Goal: Information Seeking & Learning: Learn about a topic

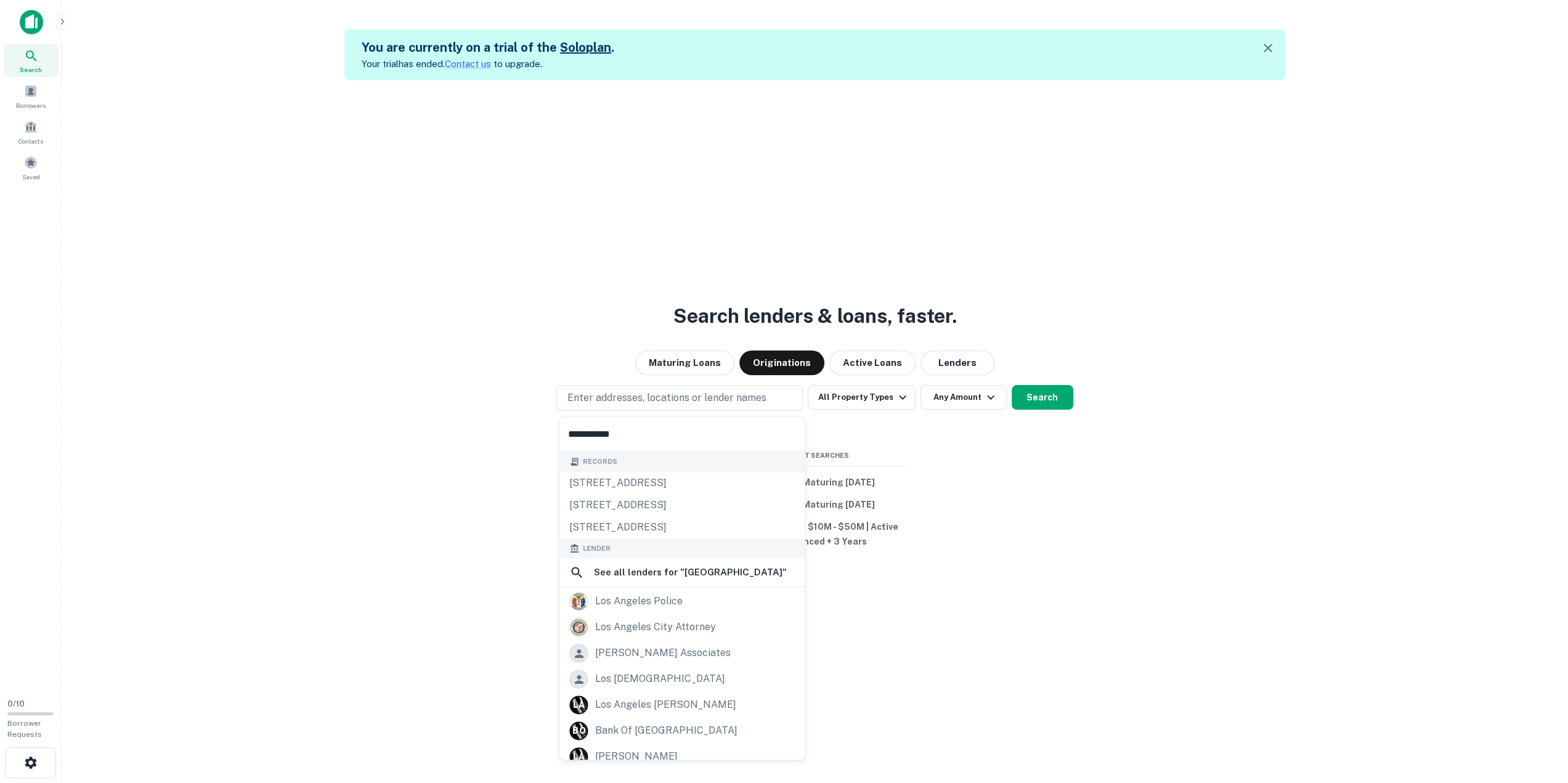
drag, startPoint x: 0, startPoint y: 0, endPoint x: 33, endPoint y: 20, distance: 38.6
click at [33, 20] on img at bounding box center [31, 22] width 24 height 25
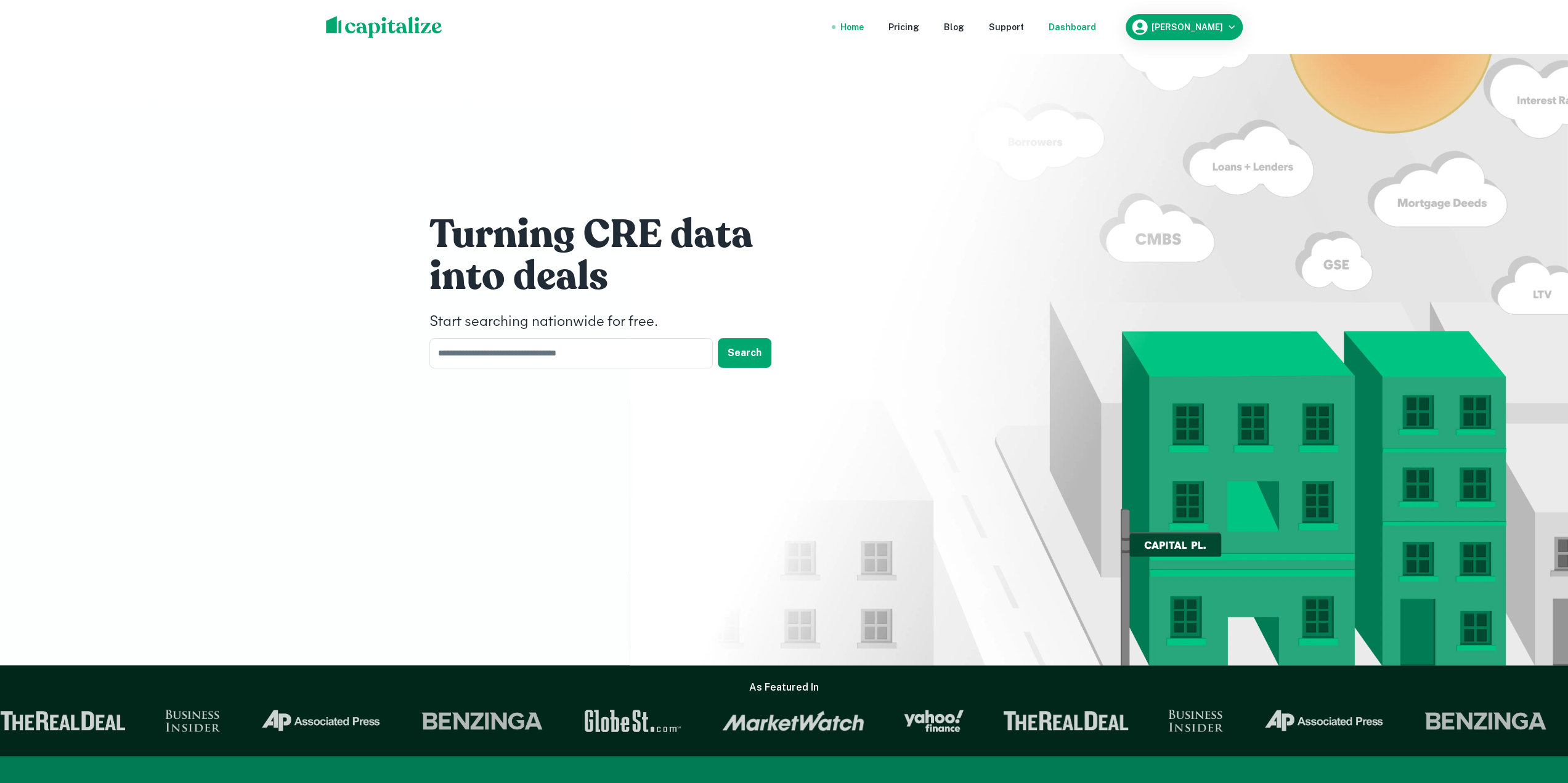
click at [1055, 28] on div "Dashboard" at bounding box center [1072, 27] width 48 height 14
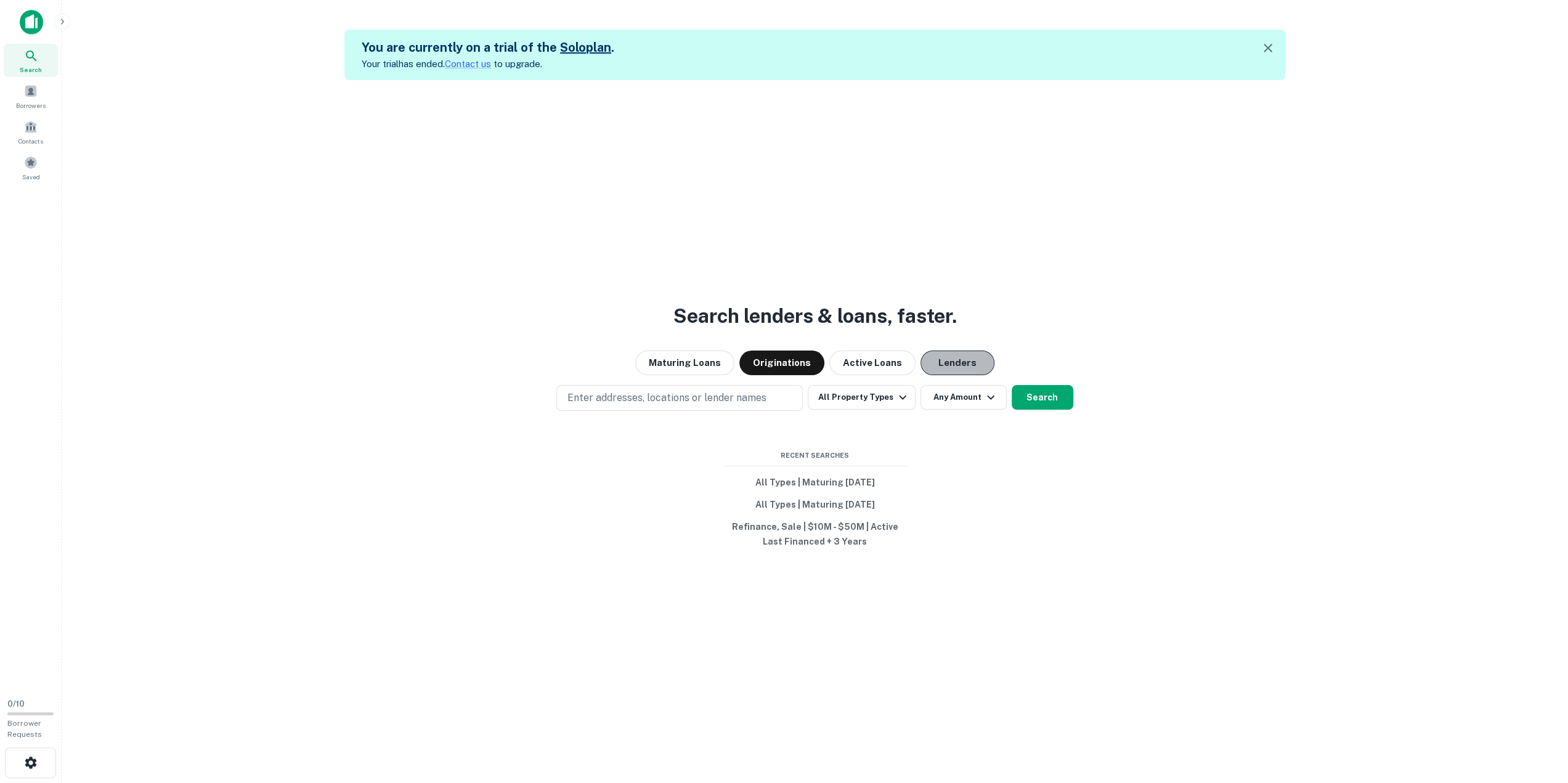
click at [939, 361] on button "Lenders" at bounding box center [957, 363] width 74 height 25
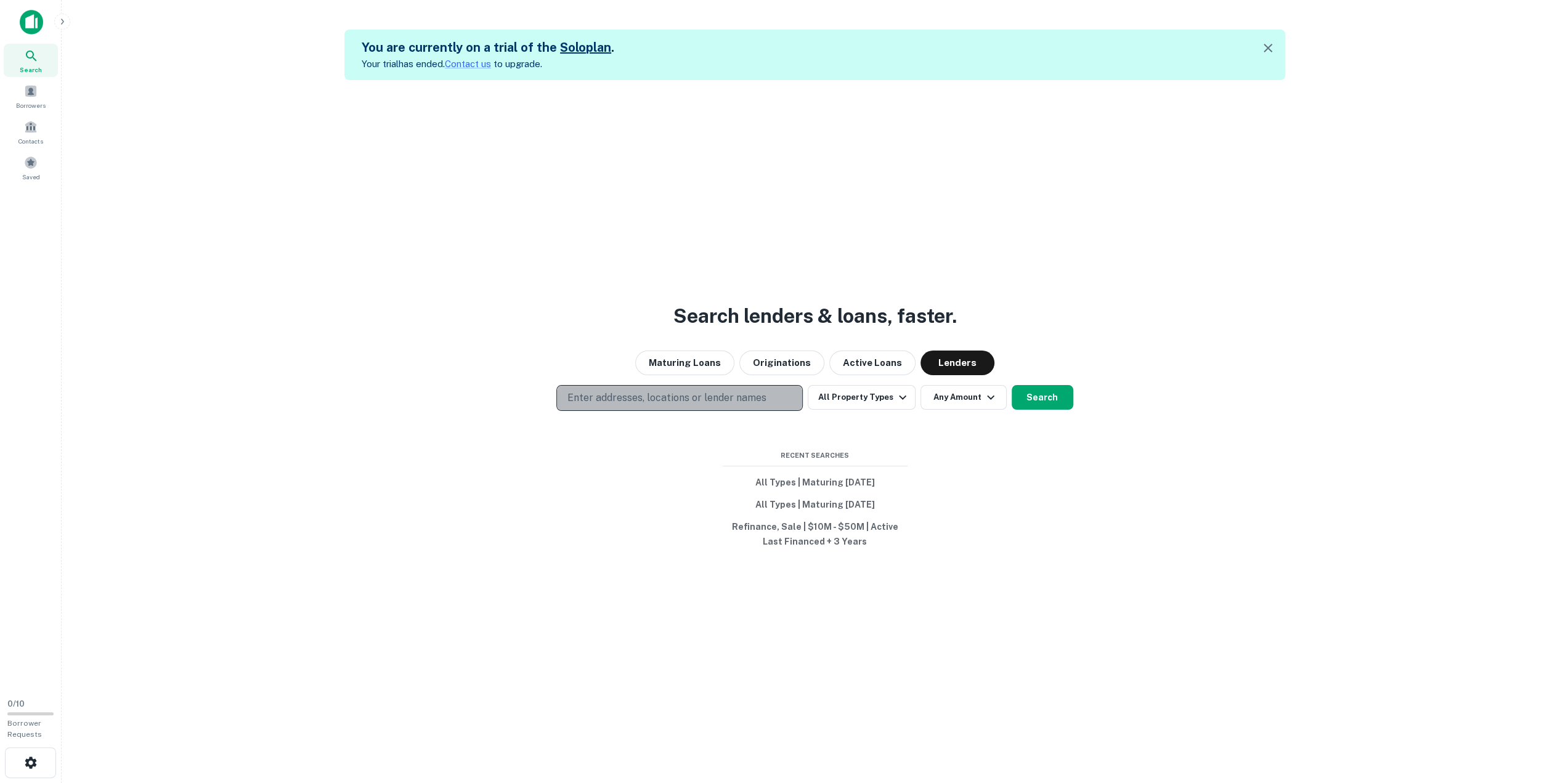
click at [655, 395] on p "Enter addresses, locations or lender names" at bounding box center [666, 398] width 199 height 15
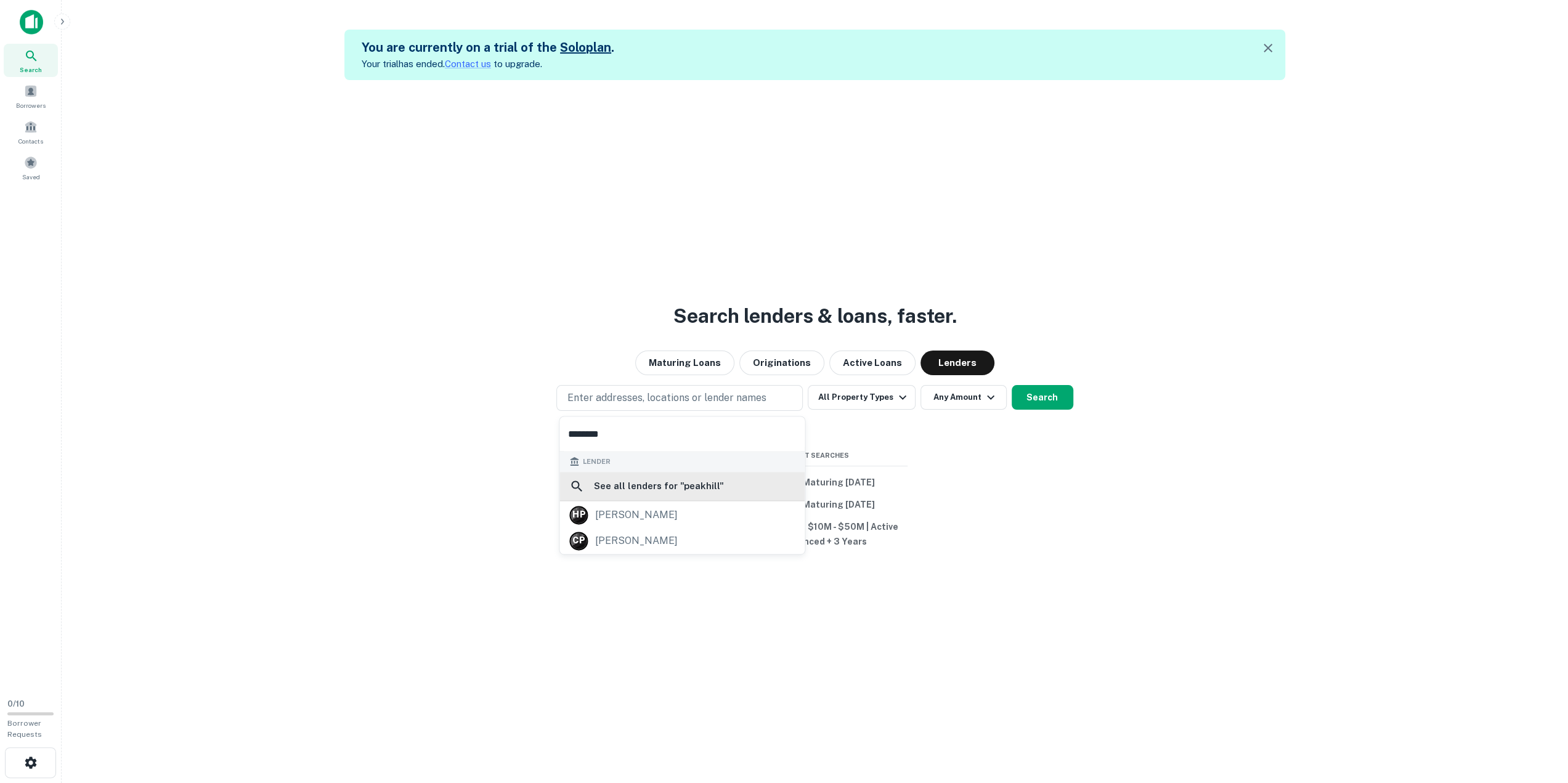
type input "********"
click at [631, 482] on h6 "See all lenders for " peakhill "" at bounding box center [659, 486] width 130 height 15
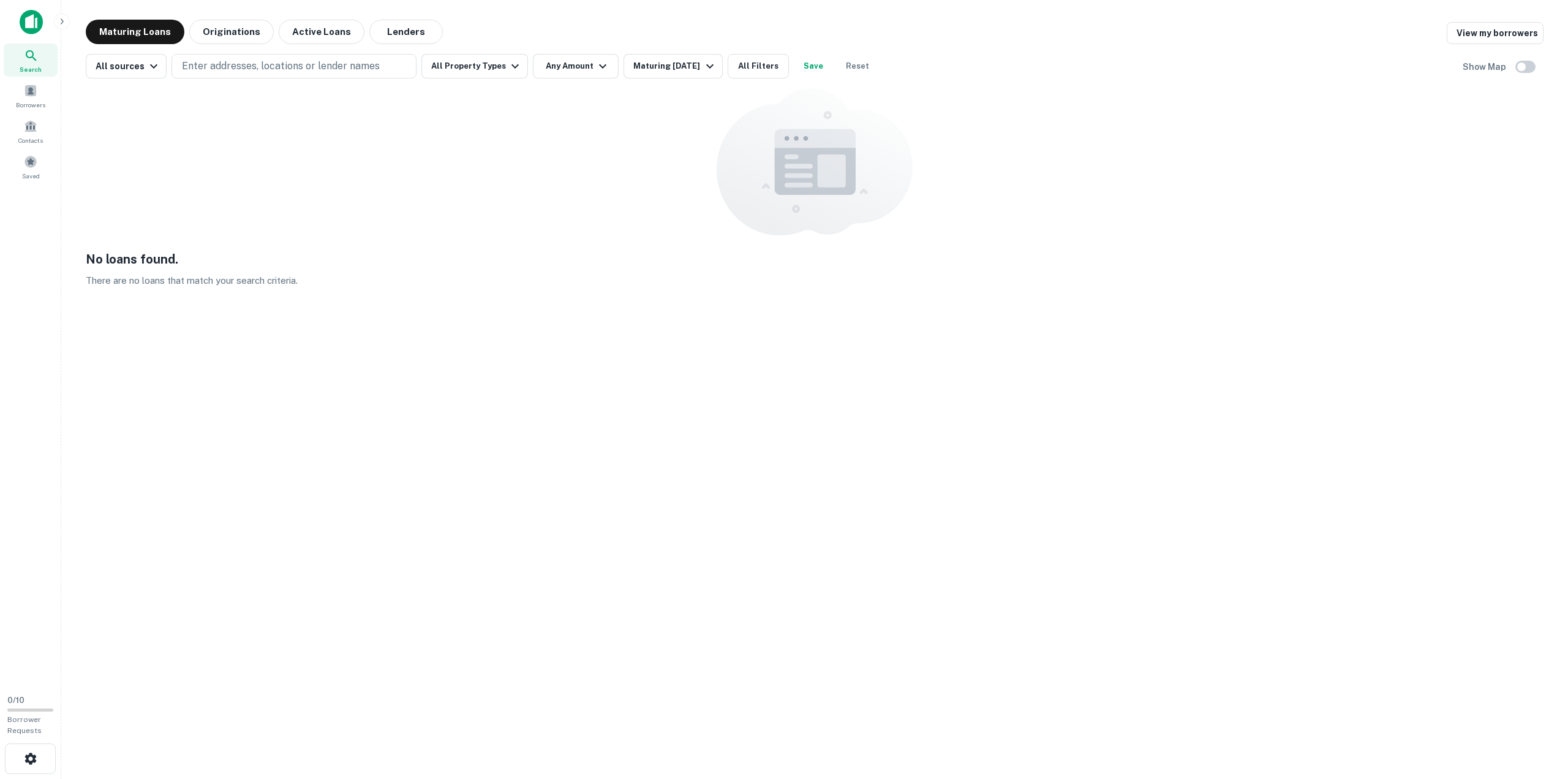
click at [32, 16] on img at bounding box center [31, 22] width 23 height 25
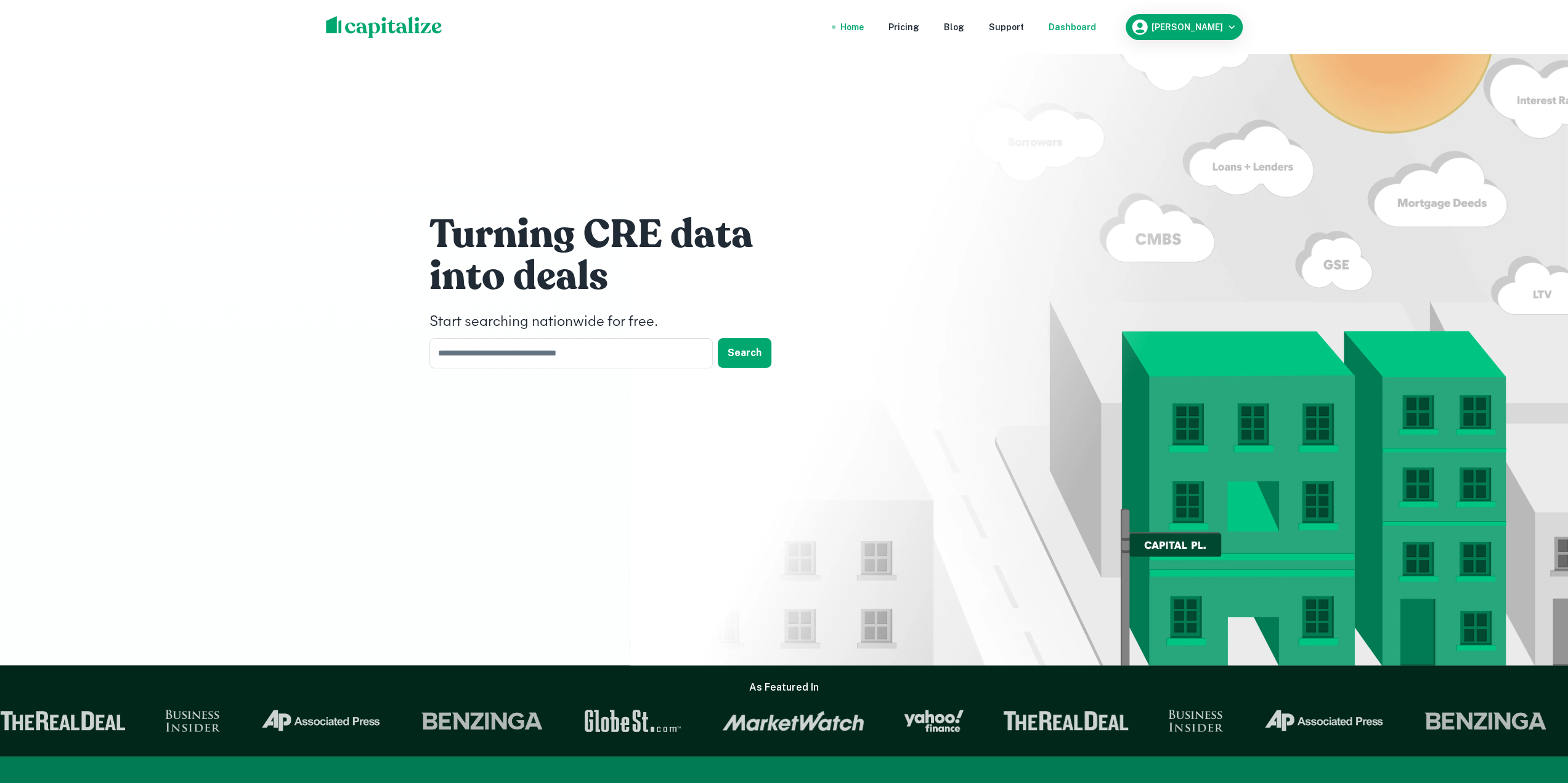
click at [1050, 27] on div "Dashboard" at bounding box center [1072, 27] width 48 height 14
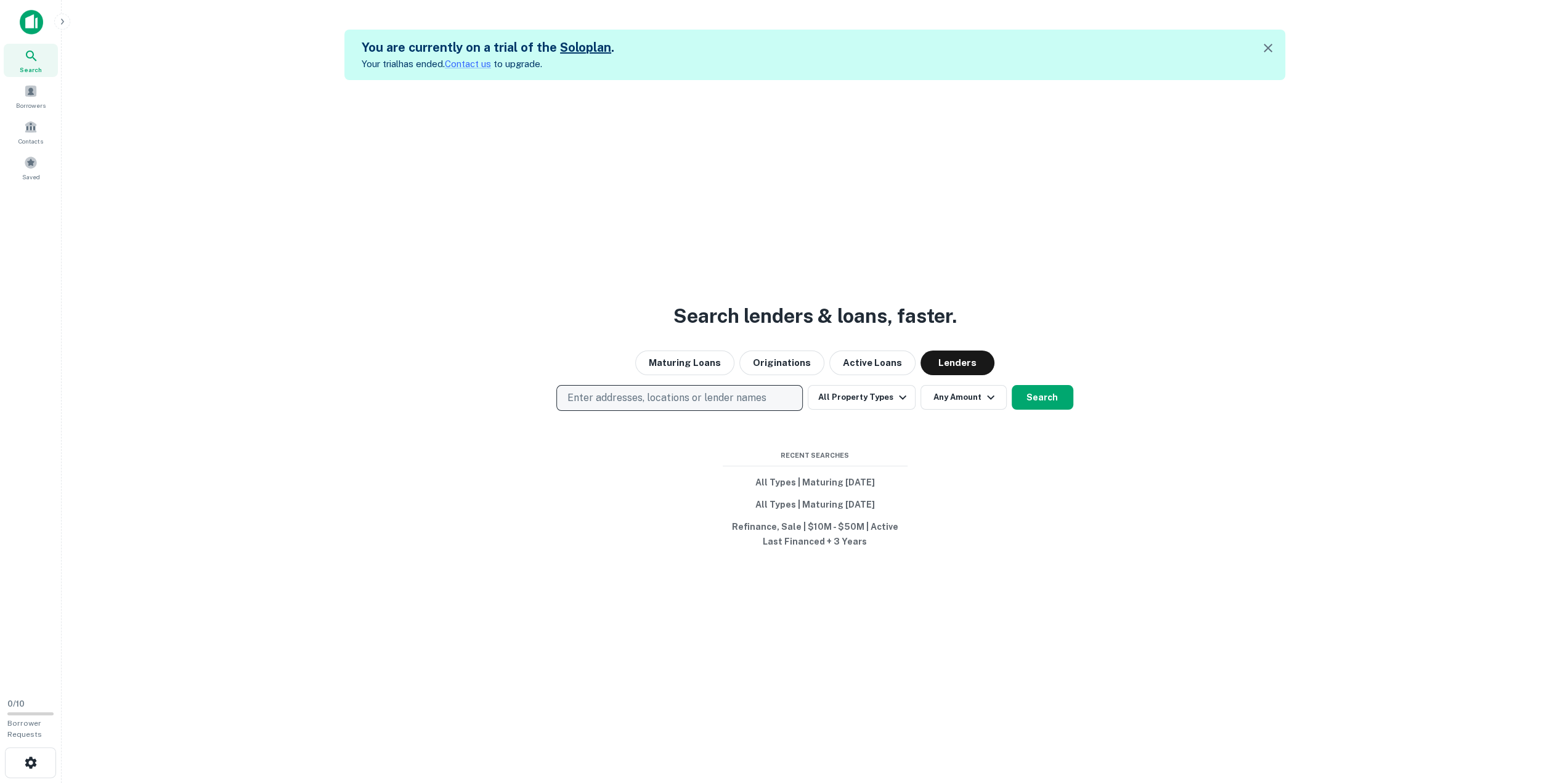
click at [630, 396] on p "Enter addresses, locations or lender names" at bounding box center [666, 398] width 199 height 15
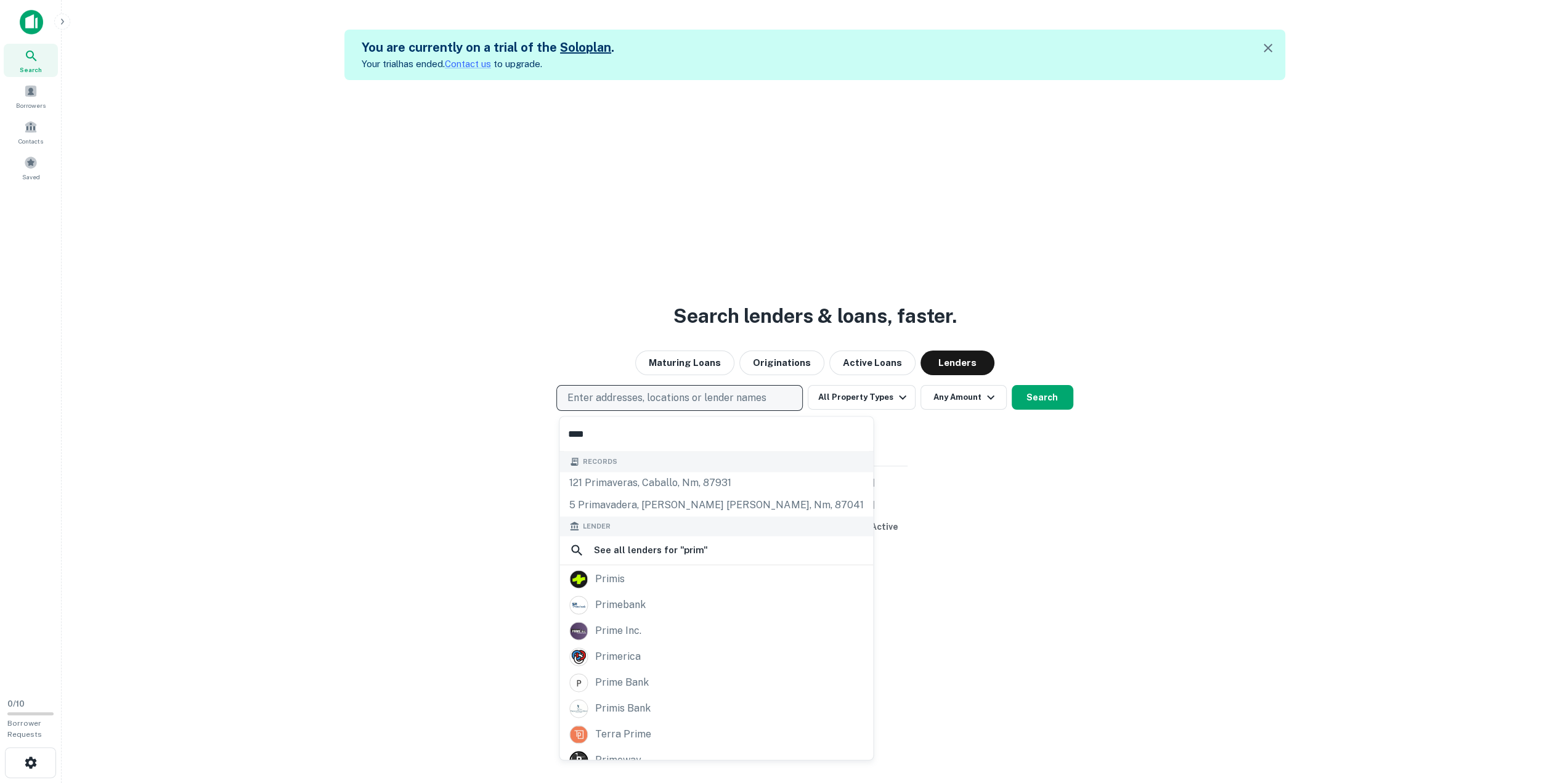
type input "*****"
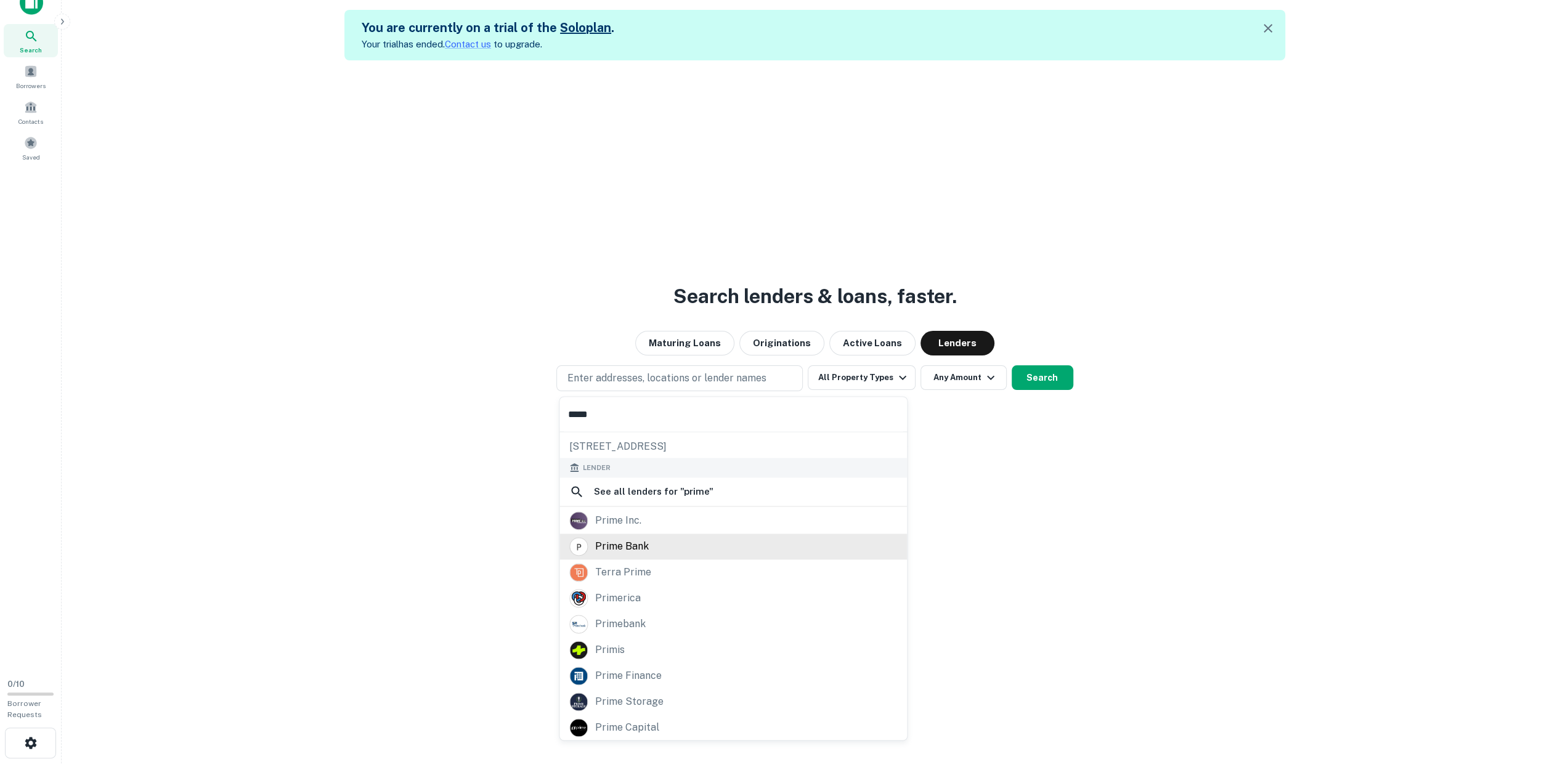
scroll to position [75, 0]
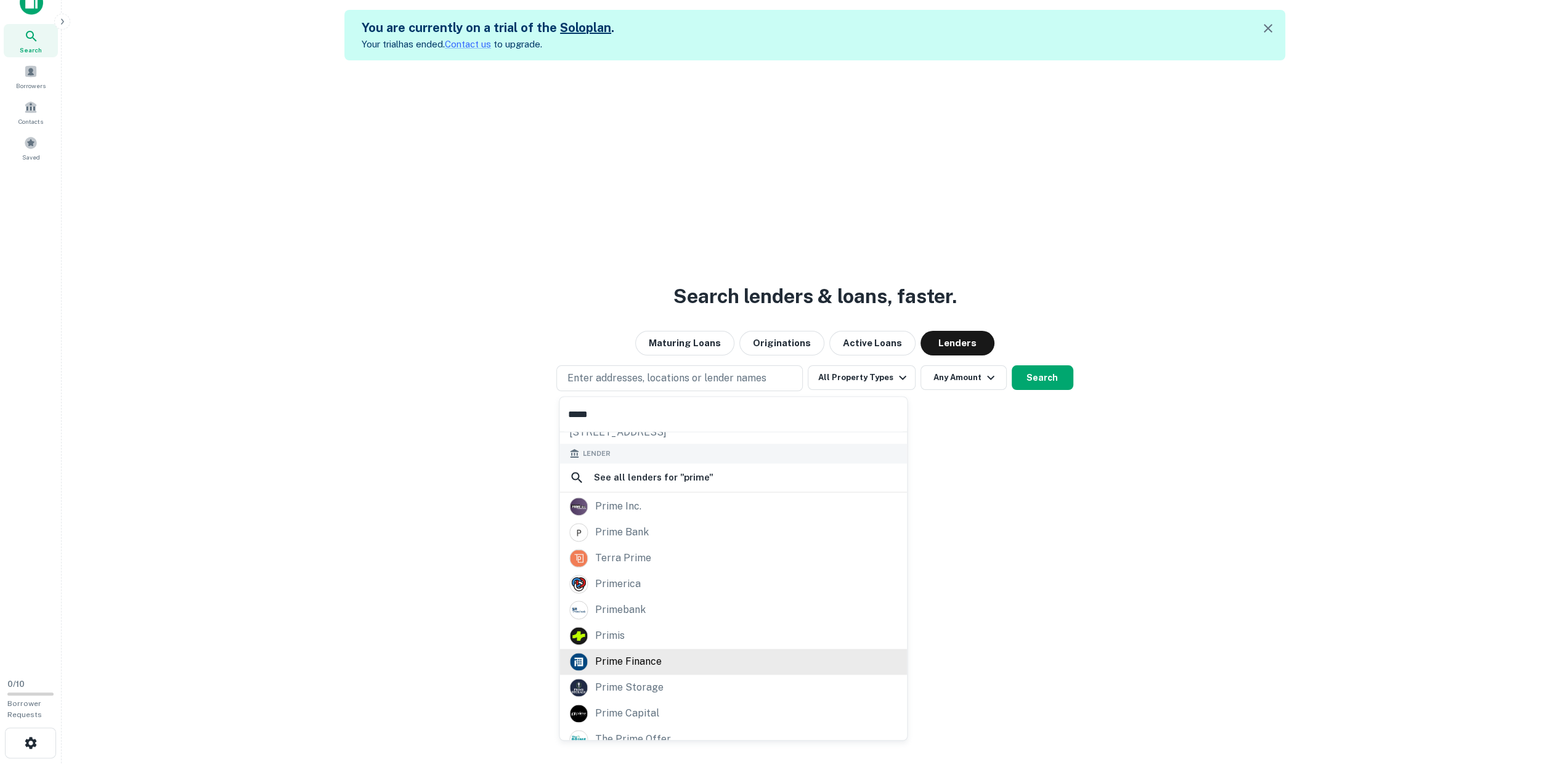
click at [617, 659] on div "prime finance" at bounding box center [629, 662] width 67 height 18
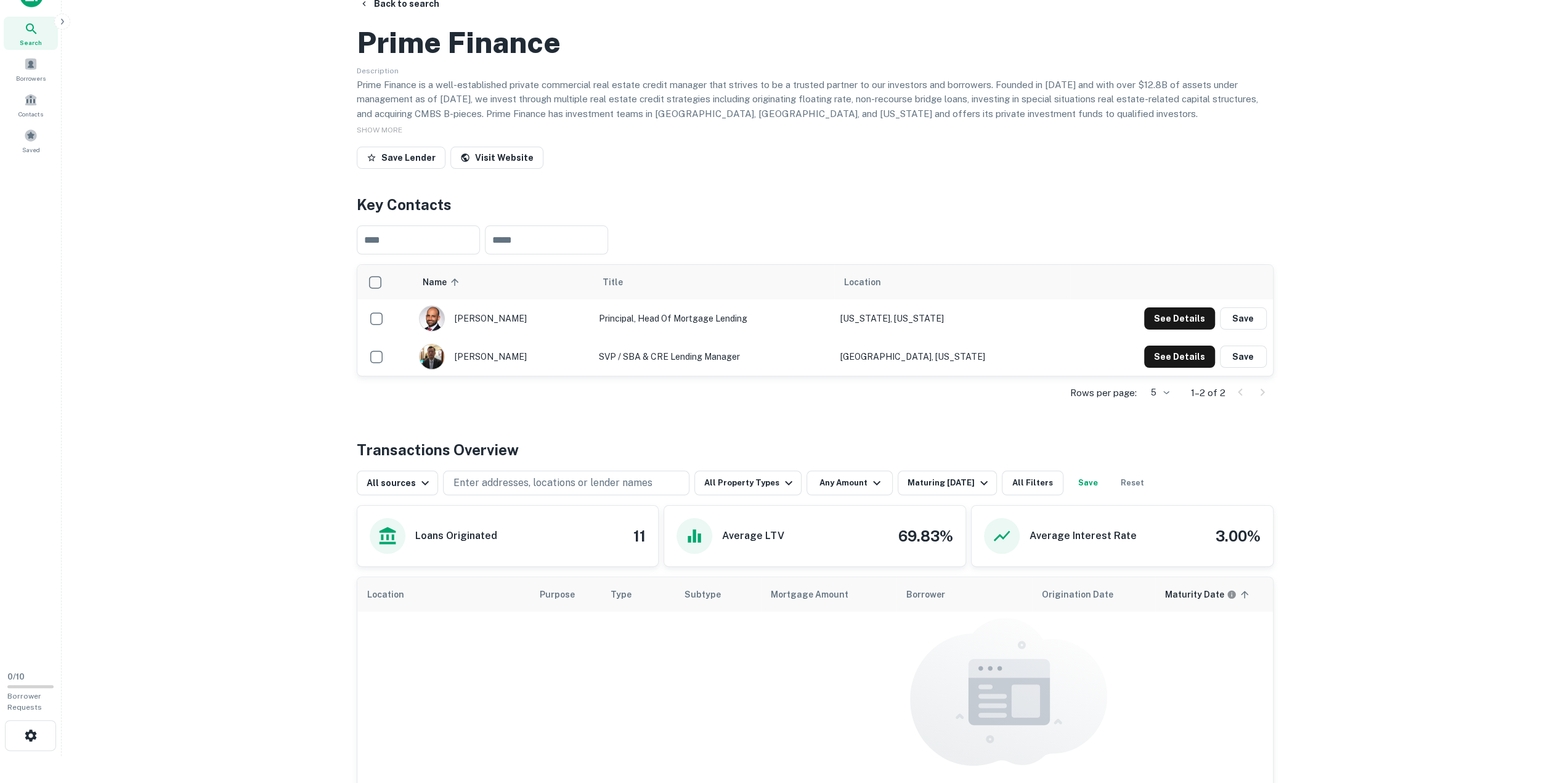
scroll to position [3, 0]
